Goal: Answer question/provide support: Share knowledge or assist other users

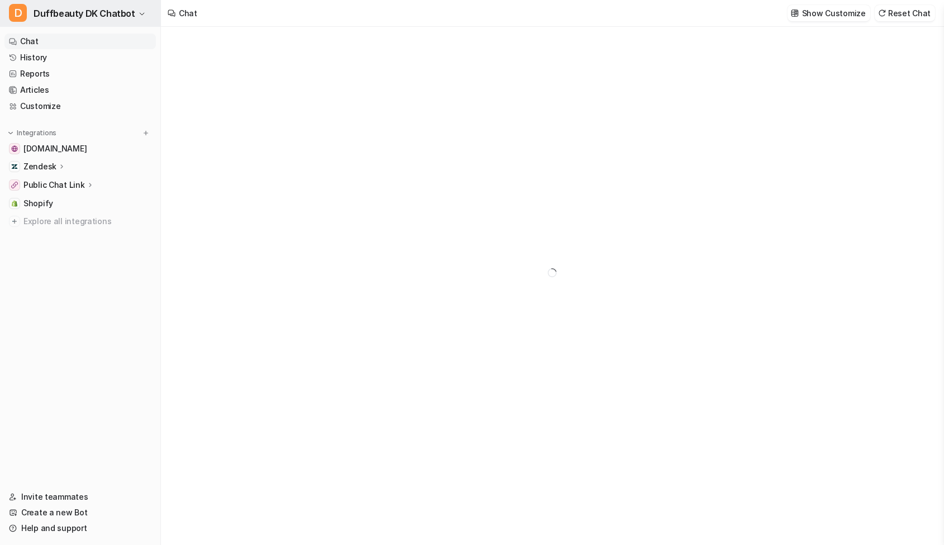
click at [80, 8] on span "Duffbeauty DK Chatbot" at bounding box center [85, 14] width 102 height 16
type textarea "**********"
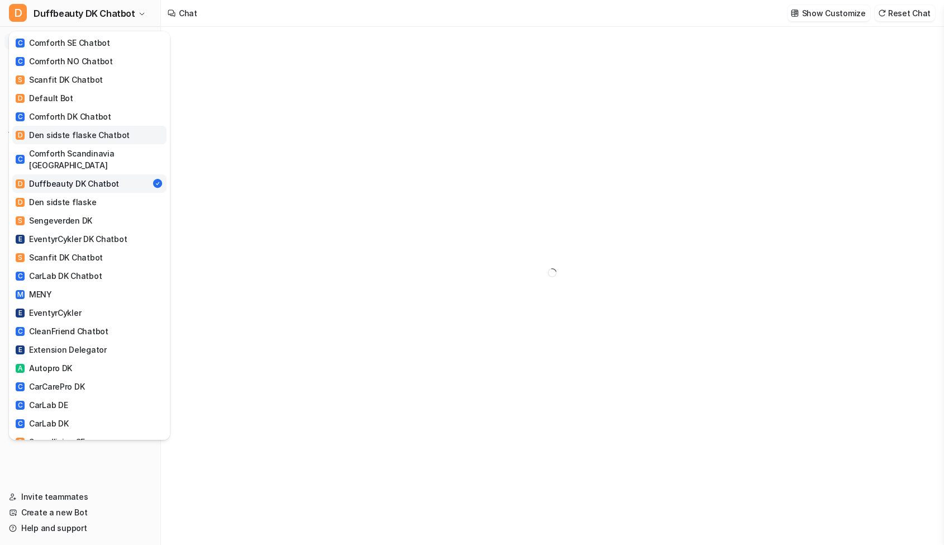
click at [94, 132] on div "D Den sidste flaske Chatbot" at bounding box center [73, 135] width 114 height 12
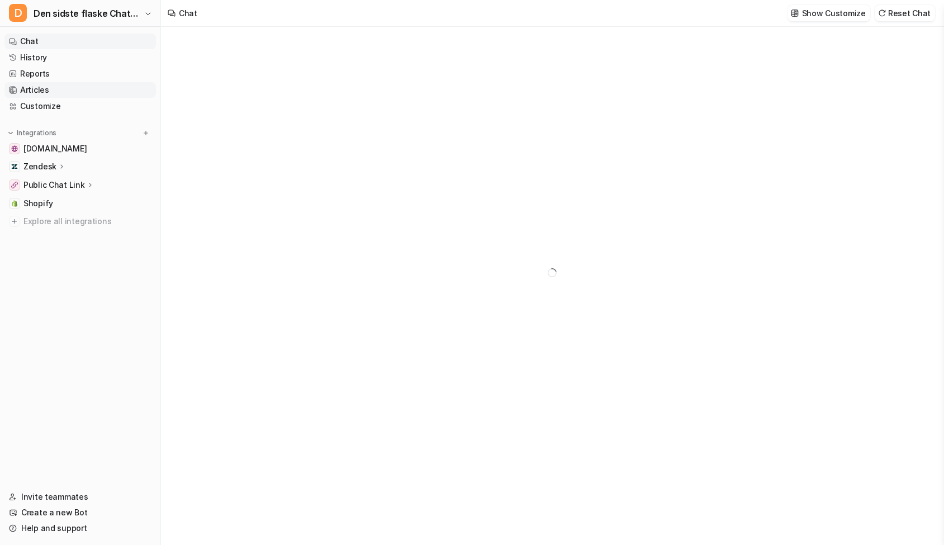
type textarea "**********"
click at [40, 58] on link "History" at bounding box center [79, 58] width 151 height 16
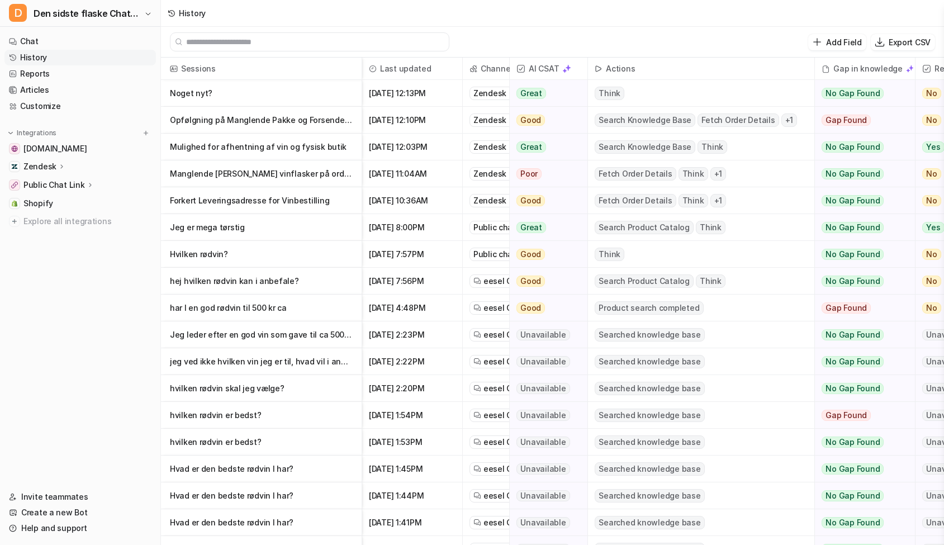
click at [51, 166] on p "Zendesk" at bounding box center [39, 166] width 33 height 11
click at [90, 218] on link "AI Agent" at bounding box center [86, 215] width 140 height 16
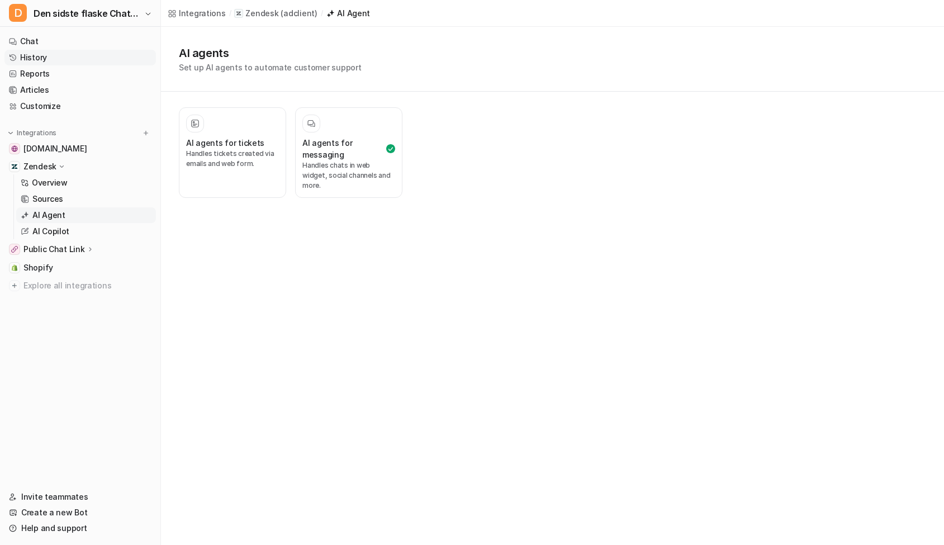
click at [60, 59] on link "History" at bounding box center [79, 58] width 151 height 16
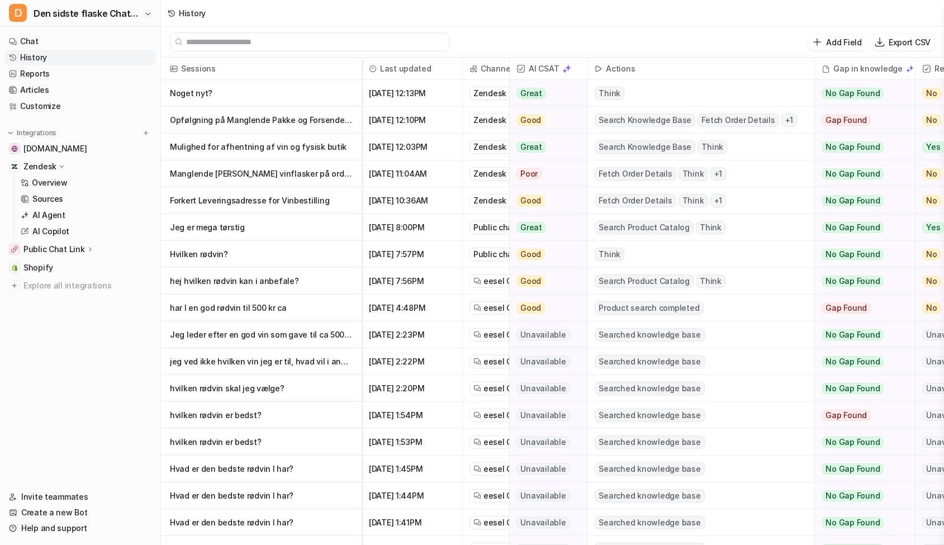
click at [294, 121] on p "Opfølgning på Manglende Pakke og Forsendelse af Erstatningspakke" at bounding box center [261, 120] width 183 height 27
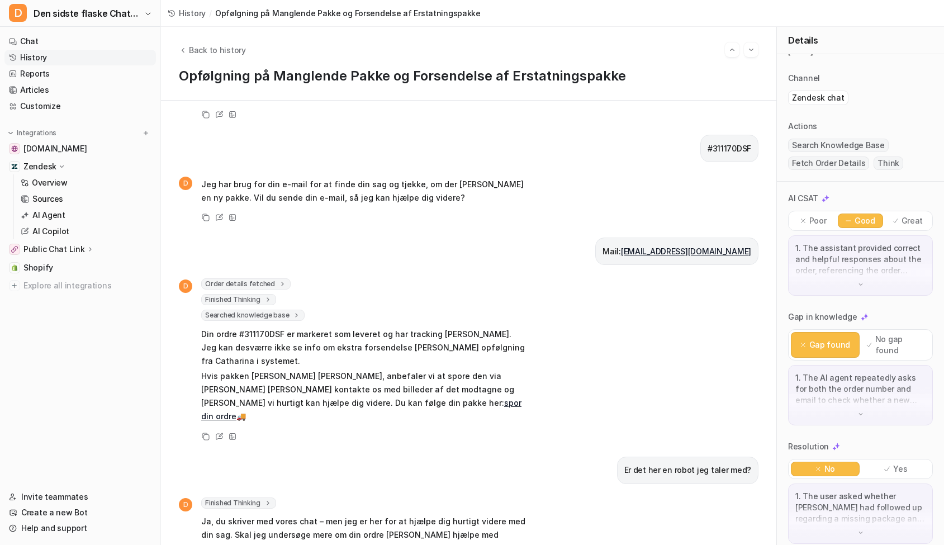
scroll to position [37, 0]
click at [65, 58] on link "History" at bounding box center [79, 58] width 151 height 16
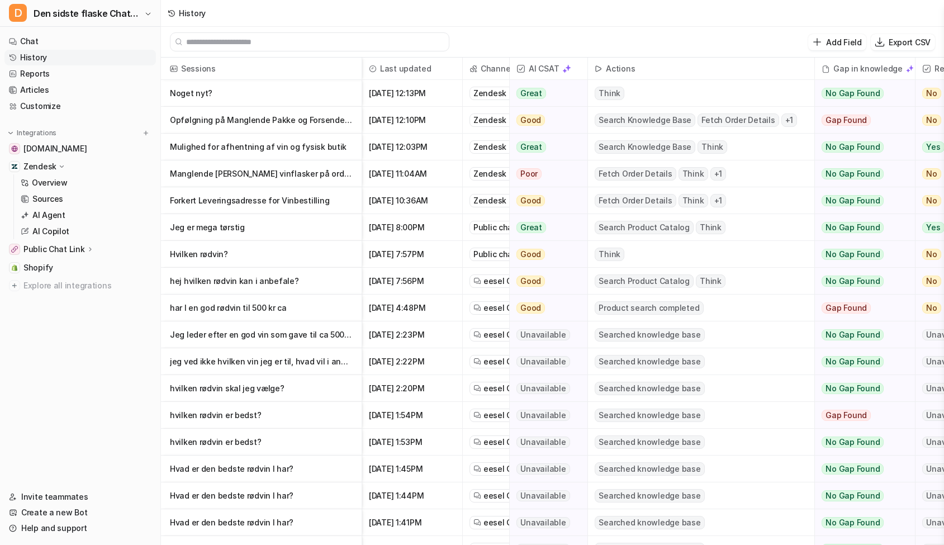
click at [248, 152] on p "Mulighed for afhentning af vin og fysisk butik" at bounding box center [261, 147] width 183 height 27
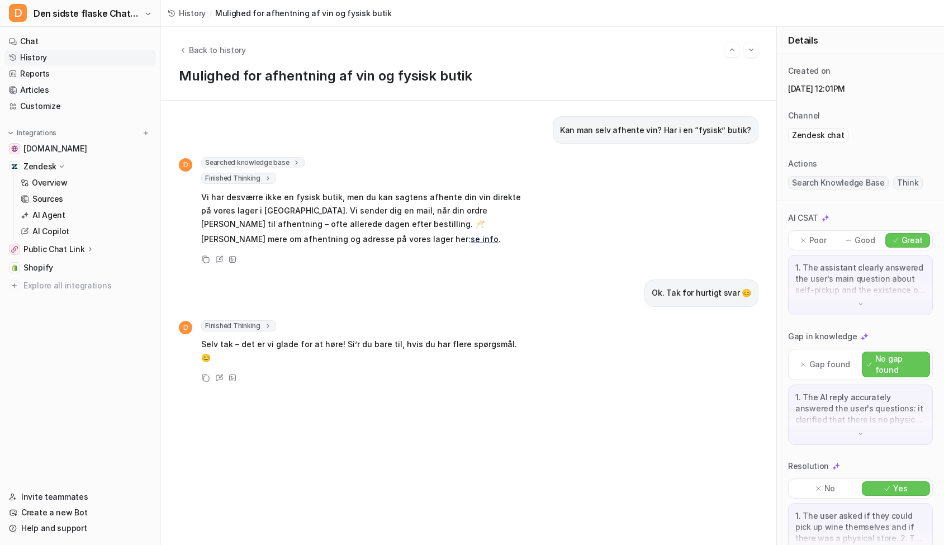
click at [52, 59] on link "History" at bounding box center [79, 58] width 151 height 16
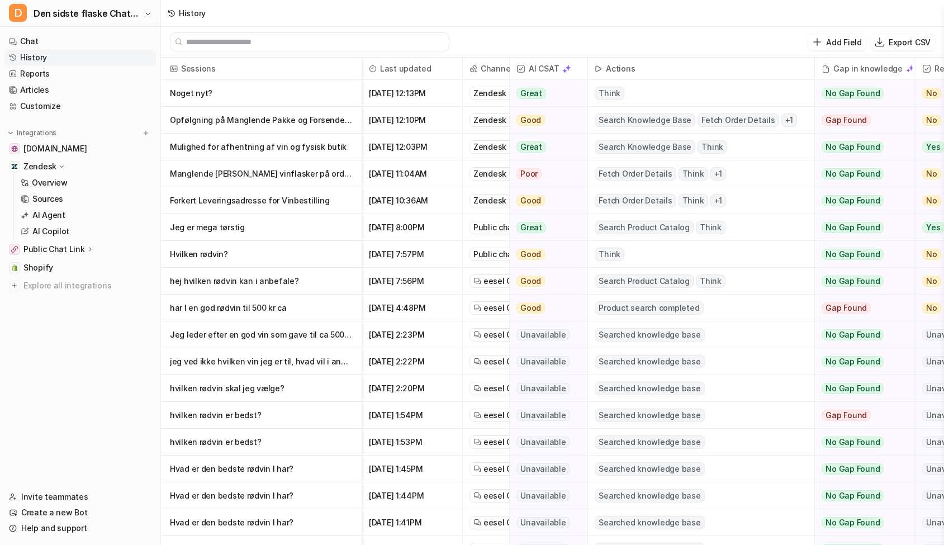
click at [332, 175] on p "Manglende [PERSON_NAME] vinflasker på ordre #312414DSF" at bounding box center [261, 173] width 183 height 27
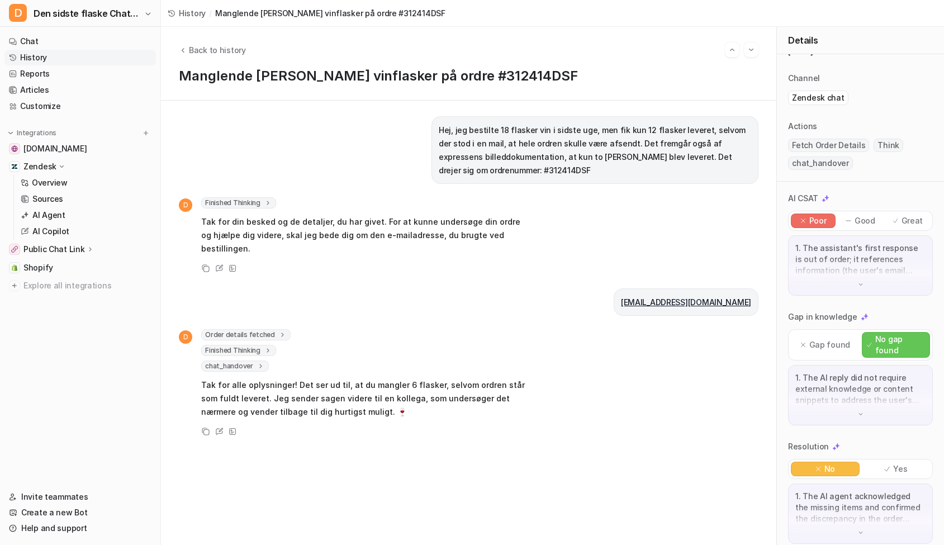
scroll to position [37, 0]
click at [244, 360] on span "chat_handover" at bounding box center [235, 365] width 68 height 11
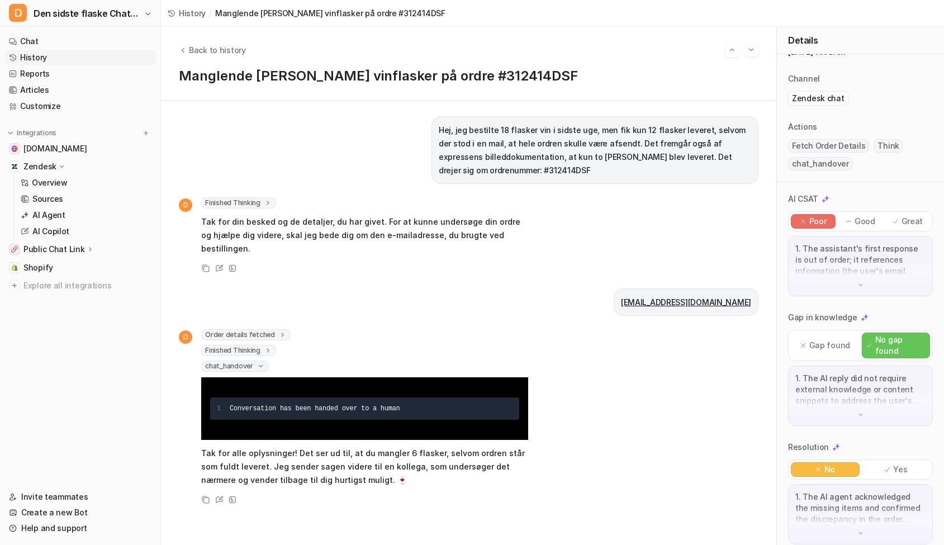
click at [251, 360] on span "chat_handover" at bounding box center [235, 365] width 68 height 11
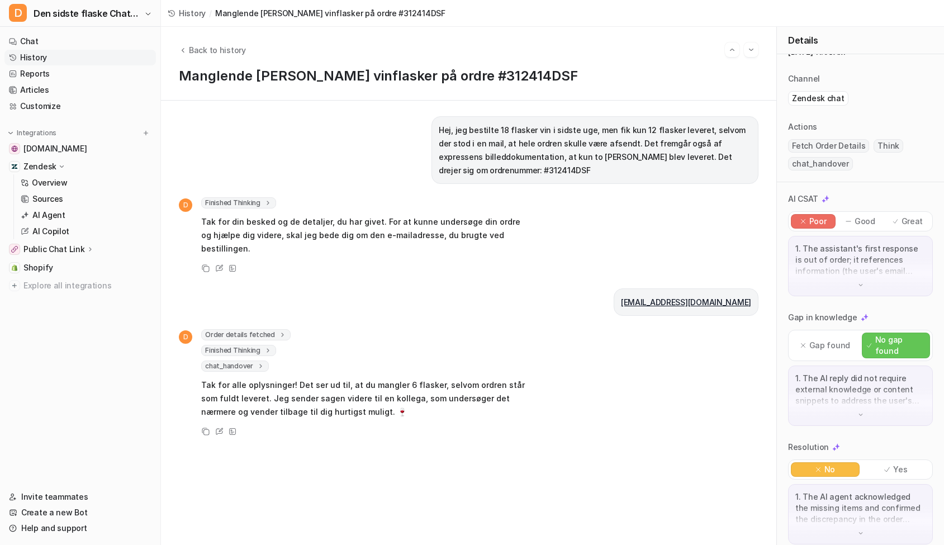
click at [47, 56] on link "History" at bounding box center [79, 58] width 151 height 16
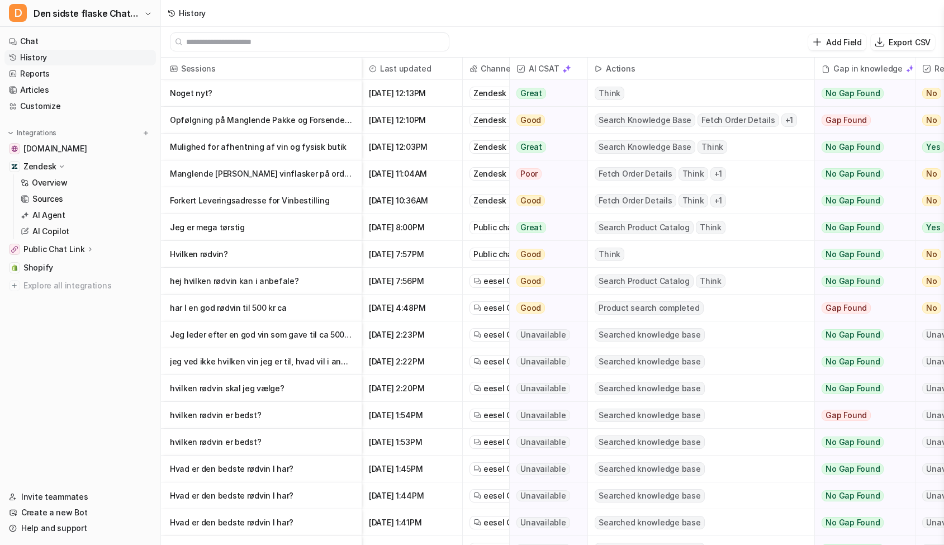
click at [295, 198] on p "Forkert Leveringsadresse for Vinbestilling" at bounding box center [261, 200] width 183 height 27
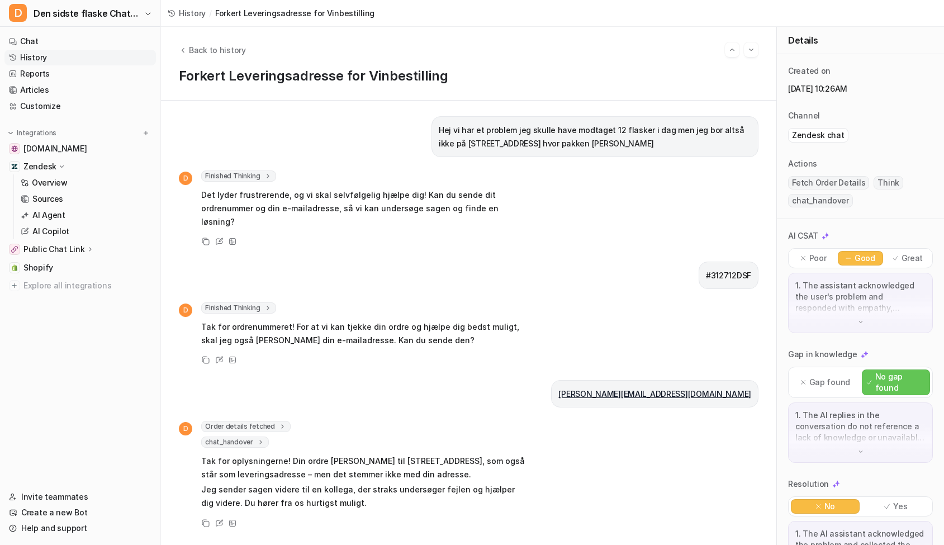
click at [65, 59] on link "History" at bounding box center [79, 58] width 151 height 16
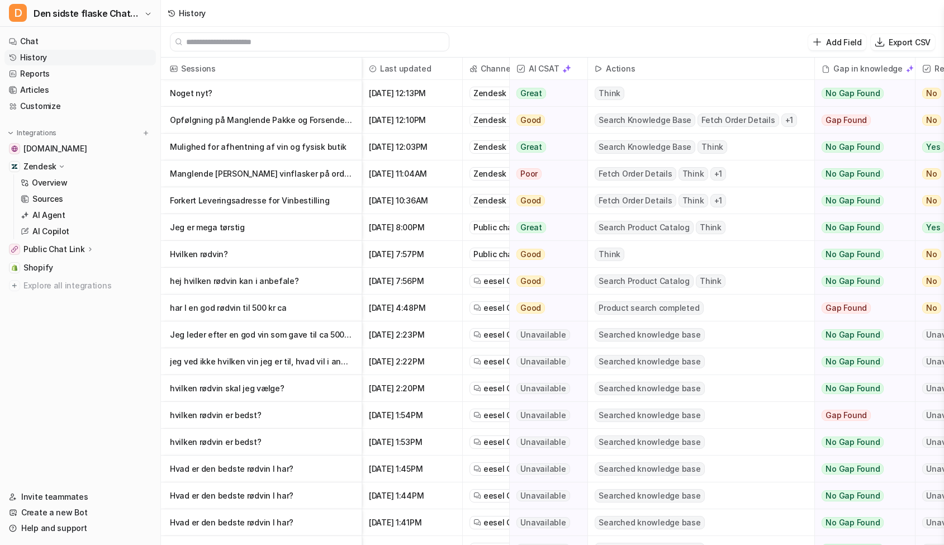
click at [781, 120] on span "+ 1" at bounding box center [789, 119] width 16 height 13
click at [283, 115] on p "Opfølgning på Manglende Pakke og Forsendelse af Erstatningspakke" at bounding box center [261, 120] width 183 height 27
click at [279, 96] on p "Noget nyt?" at bounding box center [261, 93] width 183 height 27
click at [58, 529] on link "Help and support" at bounding box center [79, 528] width 151 height 16
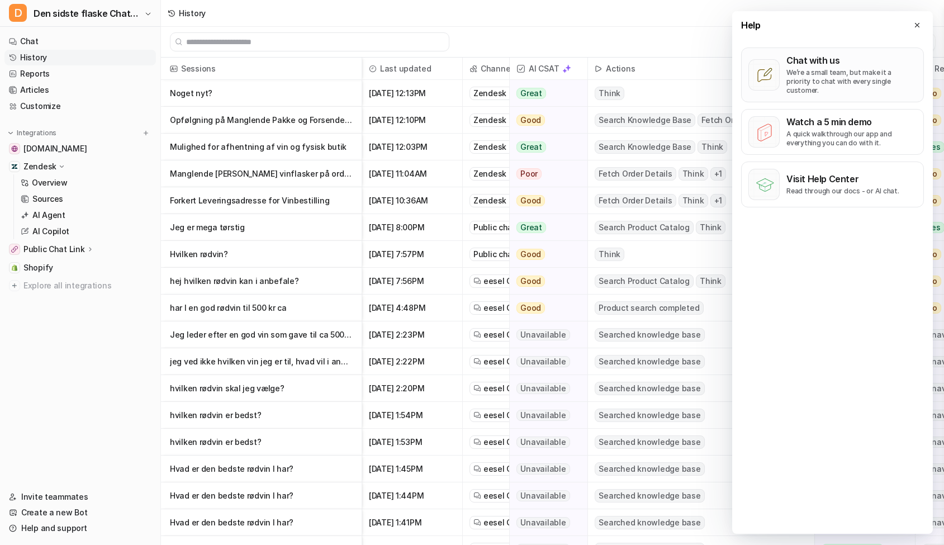
click at [835, 73] on p "We’re a small team, but make it a priority to chat with every single customer." at bounding box center [851, 81] width 130 height 27
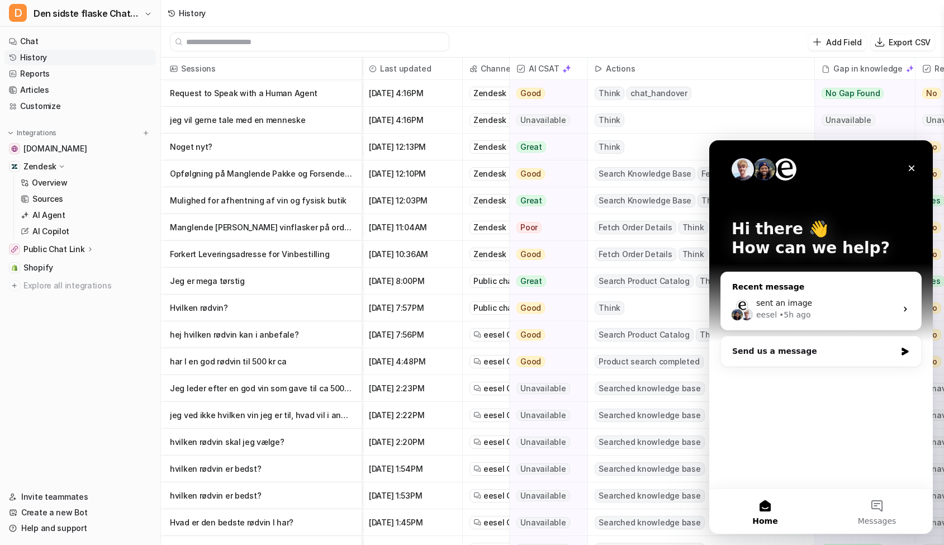
click at [804, 308] on div "sent an image" at bounding box center [826, 303] width 140 height 12
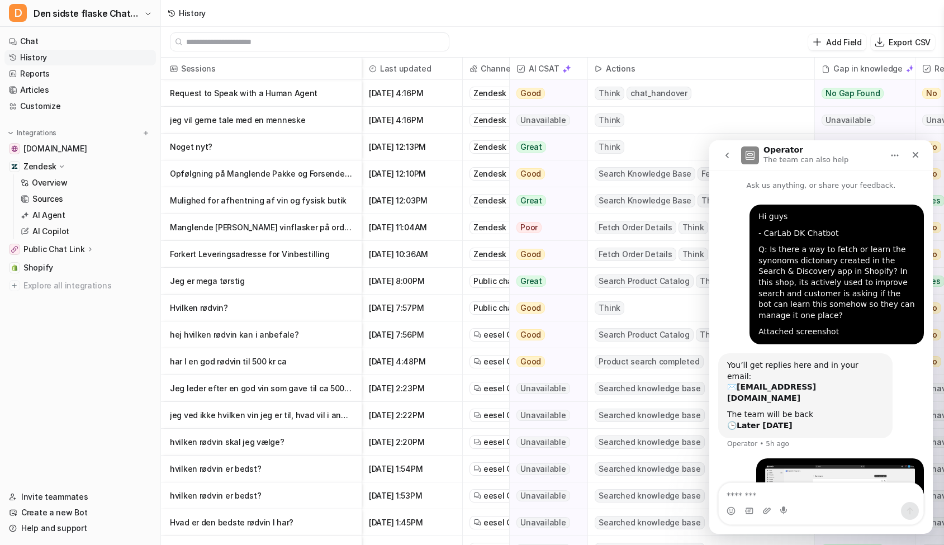
scroll to position [50, 0]
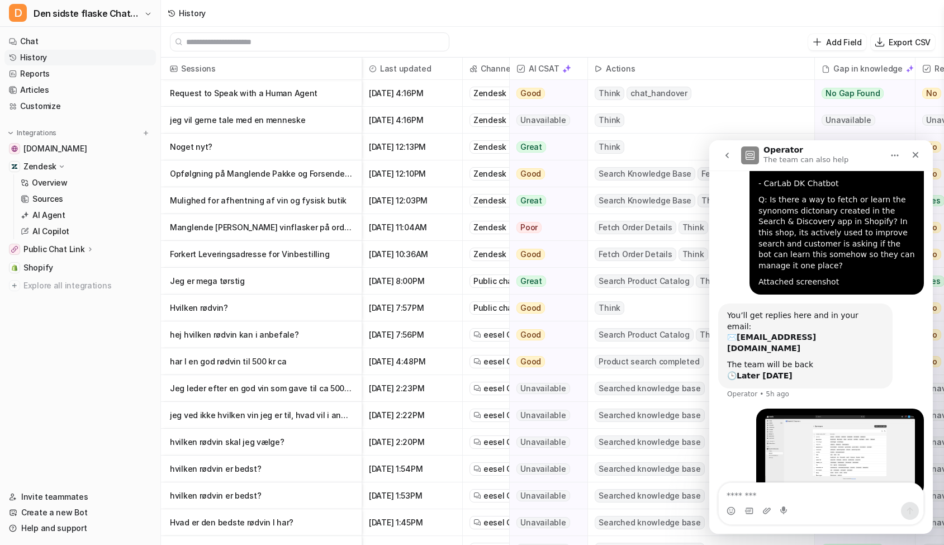
click at [733, 159] on button "go back" at bounding box center [726, 155] width 21 height 21
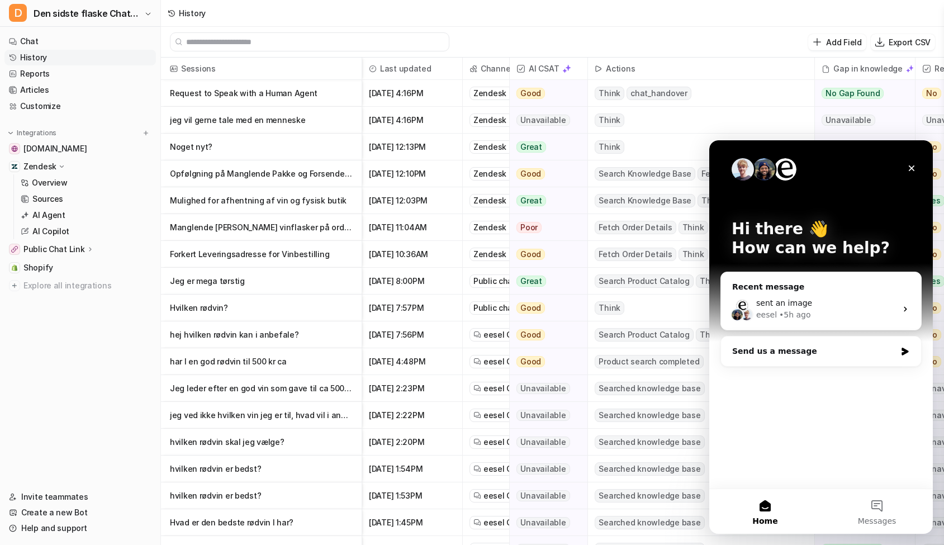
scroll to position [0, 0]
click at [806, 353] on div "Send us a message" at bounding box center [814, 351] width 164 height 12
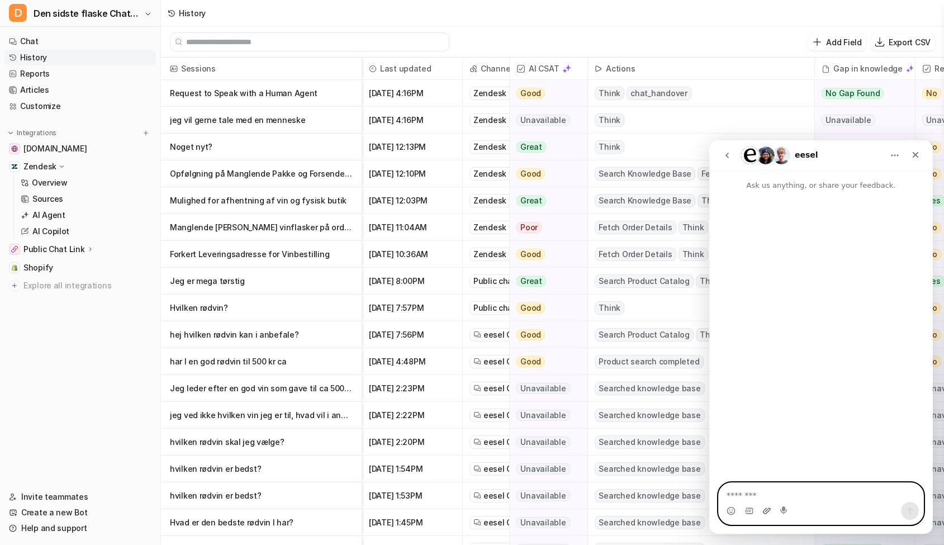
click at [765, 511] on icon "Upload attachment" at bounding box center [766, 510] width 9 height 9
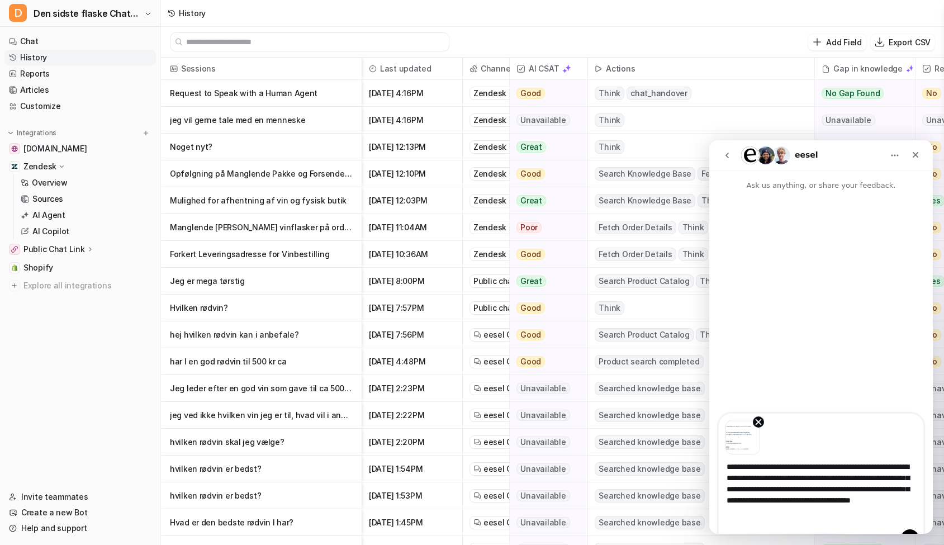
type textarea "**********"
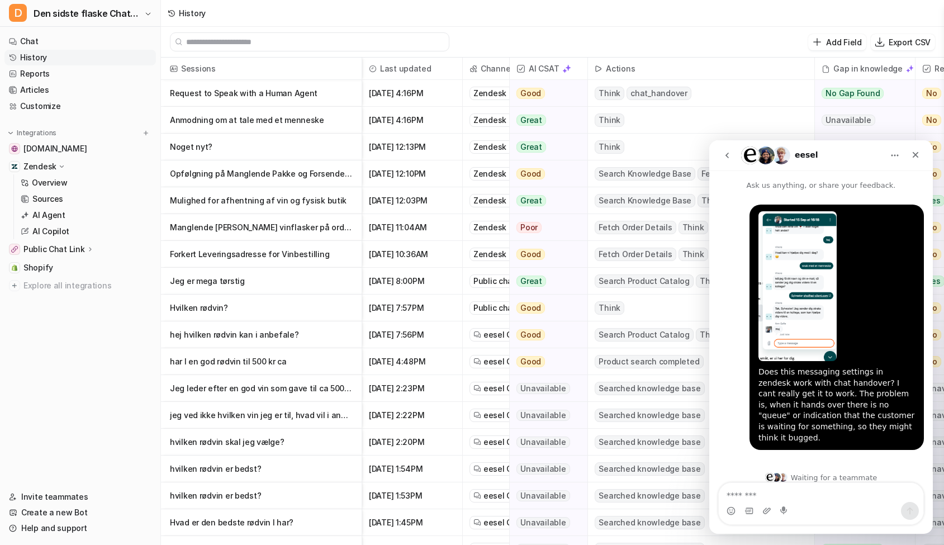
click at [763, 517] on div "Intercom messenger" at bounding box center [766, 511] width 9 height 18
click at [765, 511] on icon "Upload attachment" at bounding box center [767, 510] width 8 height 6
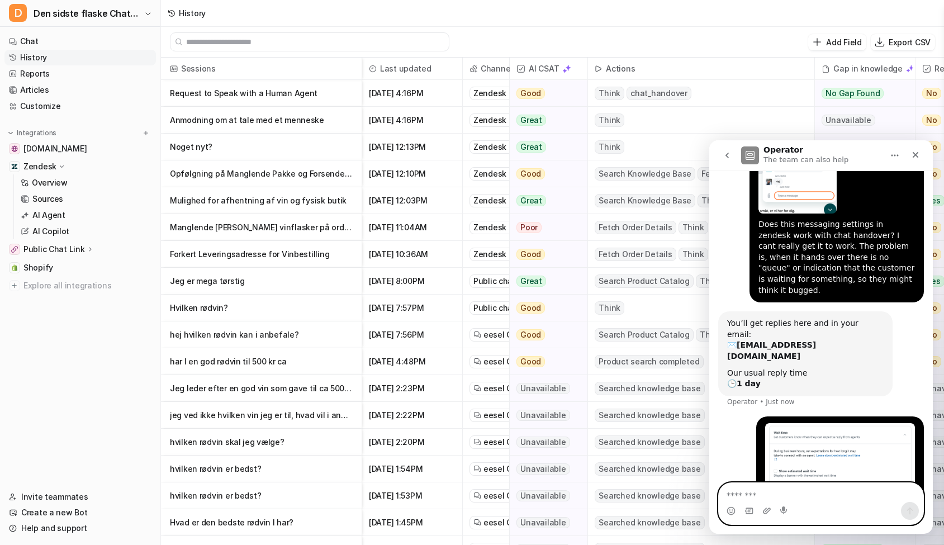
scroll to position [148, 0]
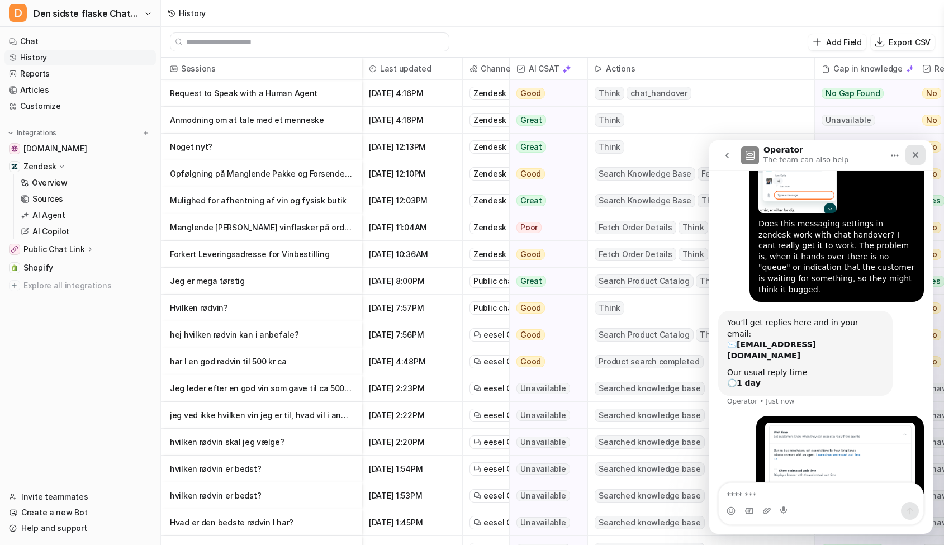
click at [917, 154] on icon "Close" at bounding box center [915, 154] width 9 height 9
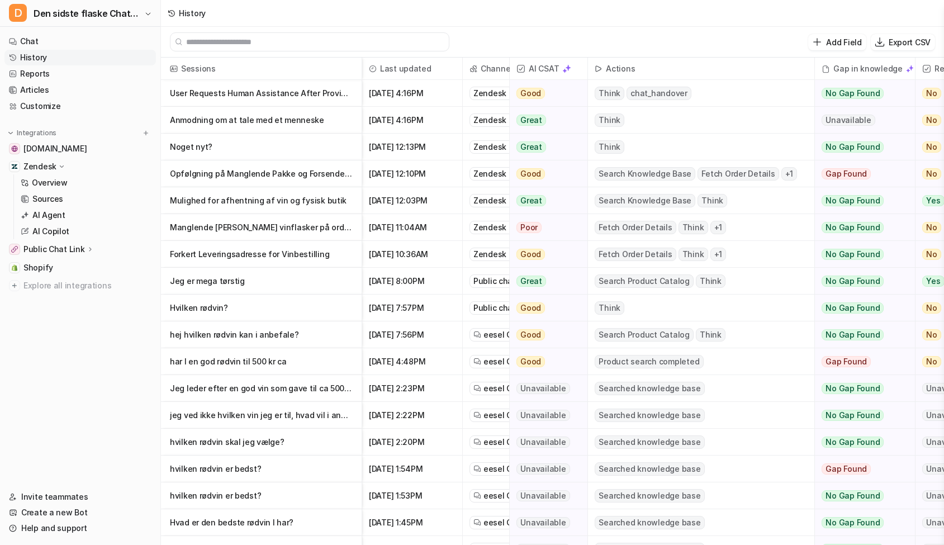
scroll to position [0, 0]
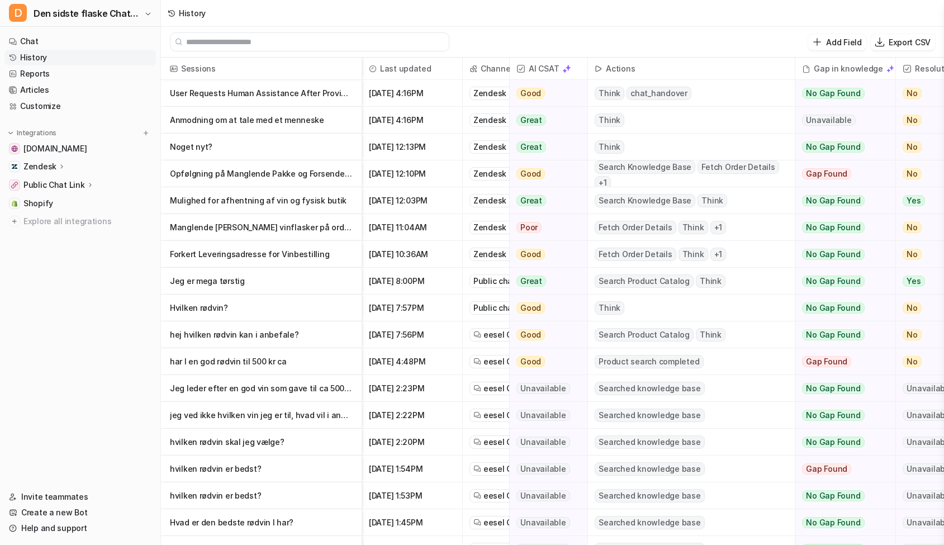
click at [326, 103] on p "User Requests Human Assistance After Providing Contact Information" at bounding box center [261, 93] width 183 height 27
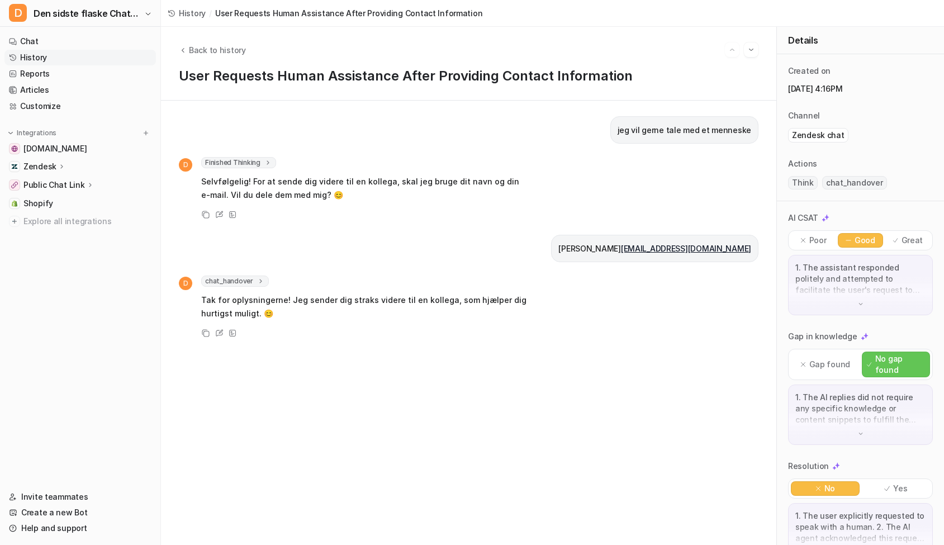
click at [69, 57] on link "History" at bounding box center [79, 58] width 151 height 16
